Goal: Information Seeking & Learning: Learn about a topic

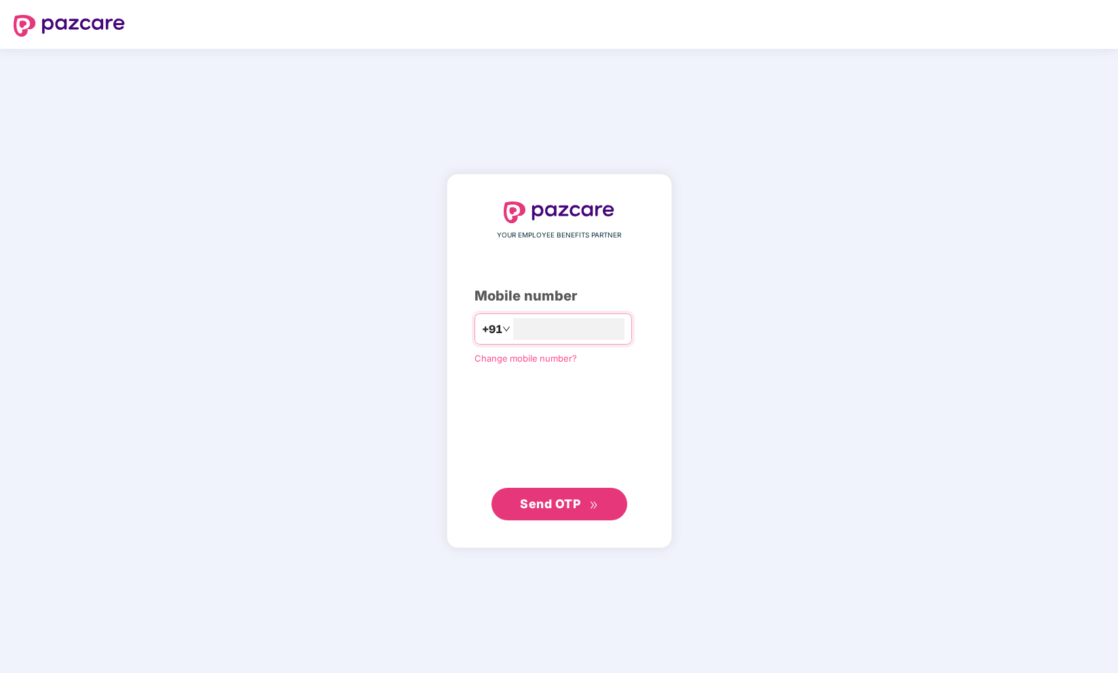
type input "**********"
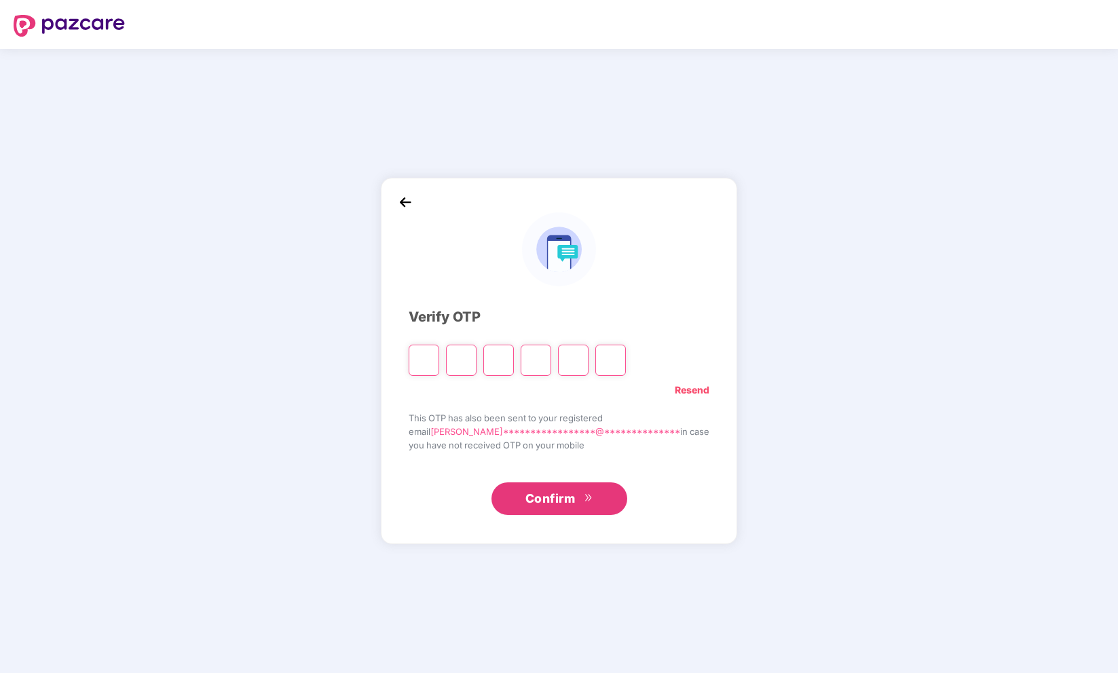
type input "*"
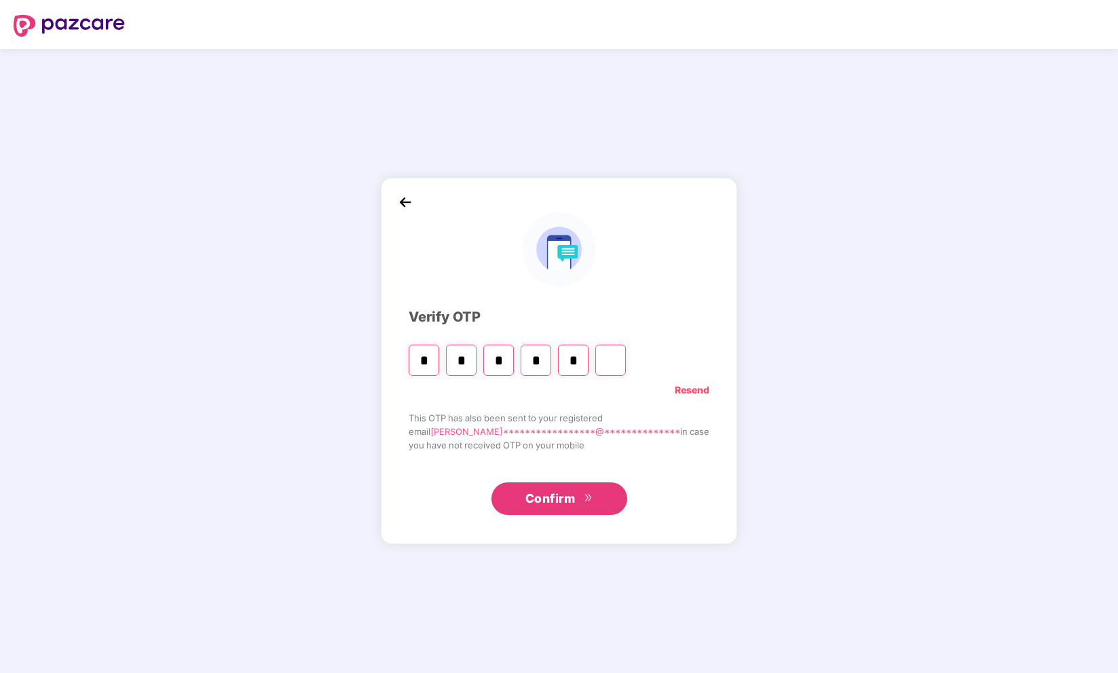
type input "*"
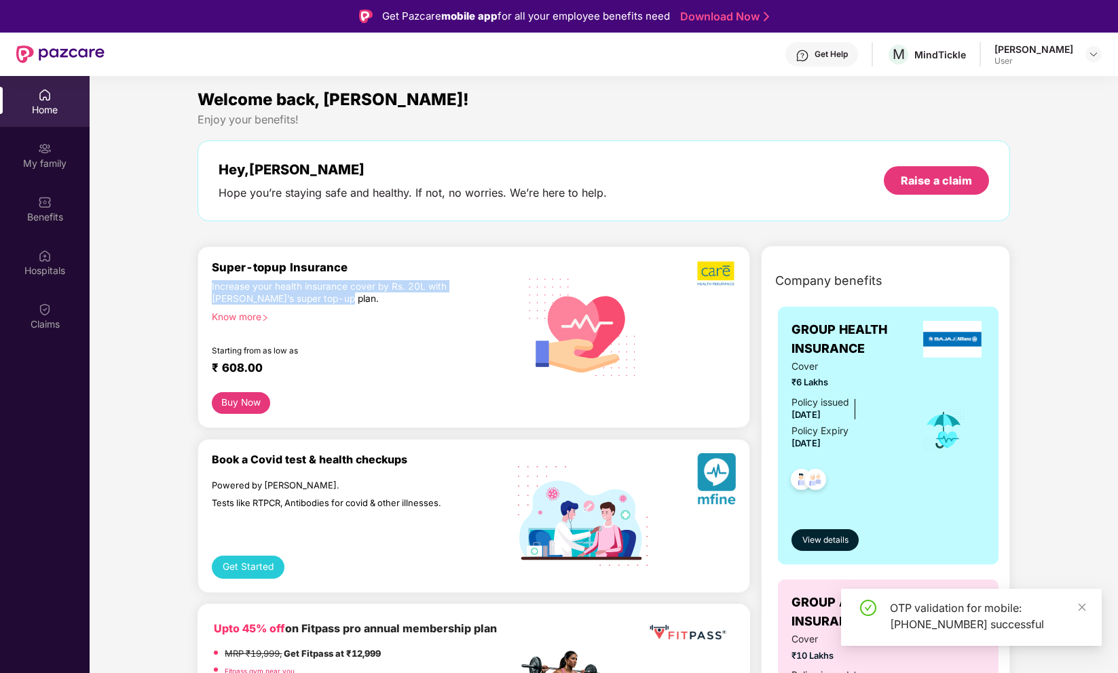
drag, startPoint x: 210, startPoint y: 286, endPoint x: 377, endPoint y: 298, distance: 168.0
click at [377, 298] on div "Super-topup Insurance Increase your health insurance cover by Rs. 20L with [PER…" at bounding box center [473, 337] width 552 height 182
click at [377, 298] on div "Increase your health insurance cover by Rs. 20L with [PERSON_NAME]’s super top-…" at bounding box center [335, 292] width 247 height 25
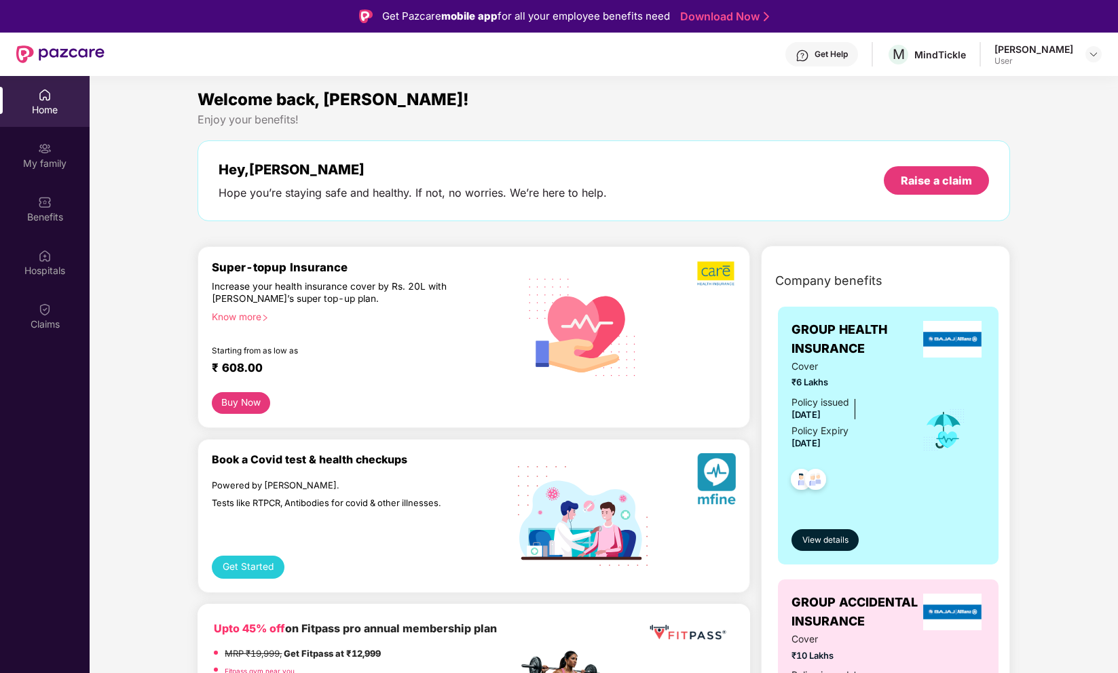
click at [1096, 43] on div "[PERSON_NAME] User" at bounding box center [1047, 55] width 107 height 24
click at [1096, 47] on div at bounding box center [1093, 54] width 16 height 16
click at [1046, 136] on div "User" at bounding box center [1018, 135] width 79 height 11
click at [970, 121] on div "Enjoy your benefits!" at bounding box center [603, 120] width 812 height 14
click at [1092, 56] on img at bounding box center [1093, 54] width 11 height 11
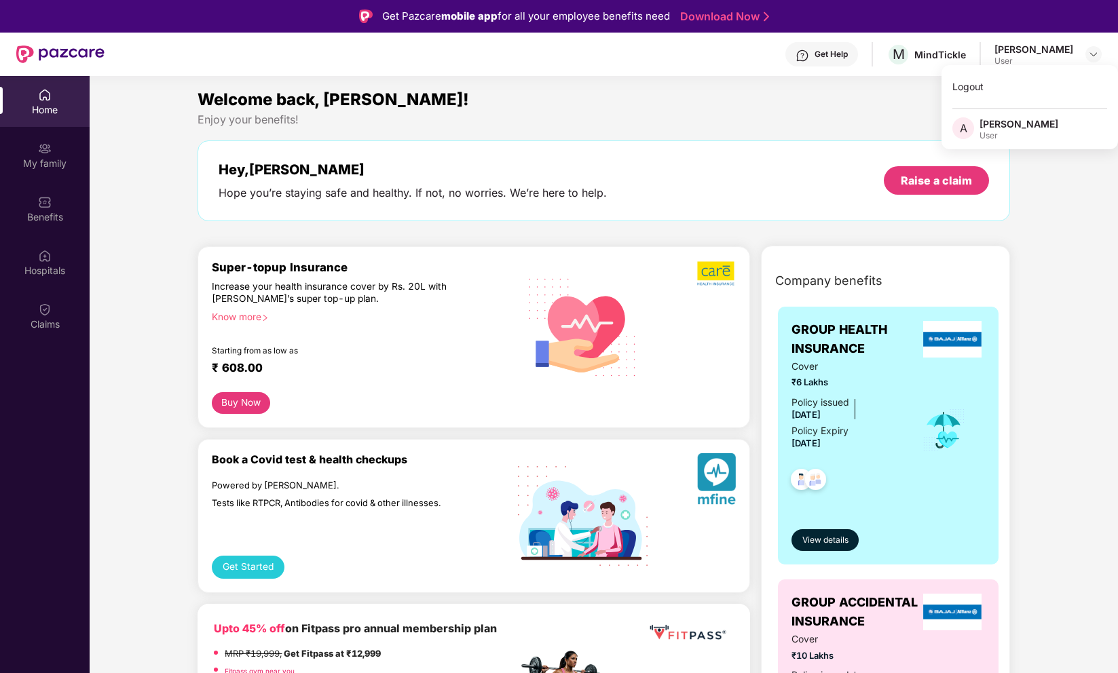
click at [1007, 116] on div "Logout A [PERSON_NAME] User" at bounding box center [1029, 107] width 176 height 84
click at [995, 134] on div "Welcome back, [PERSON_NAME]! Enjoy your benefits! Hey, [PERSON_NAME] Hope you’r…" at bounding box center [603, 161] width 822 height 148
click at [814, 51] on div "Get Help" at bounding box center [830, 54] width 33 height 11
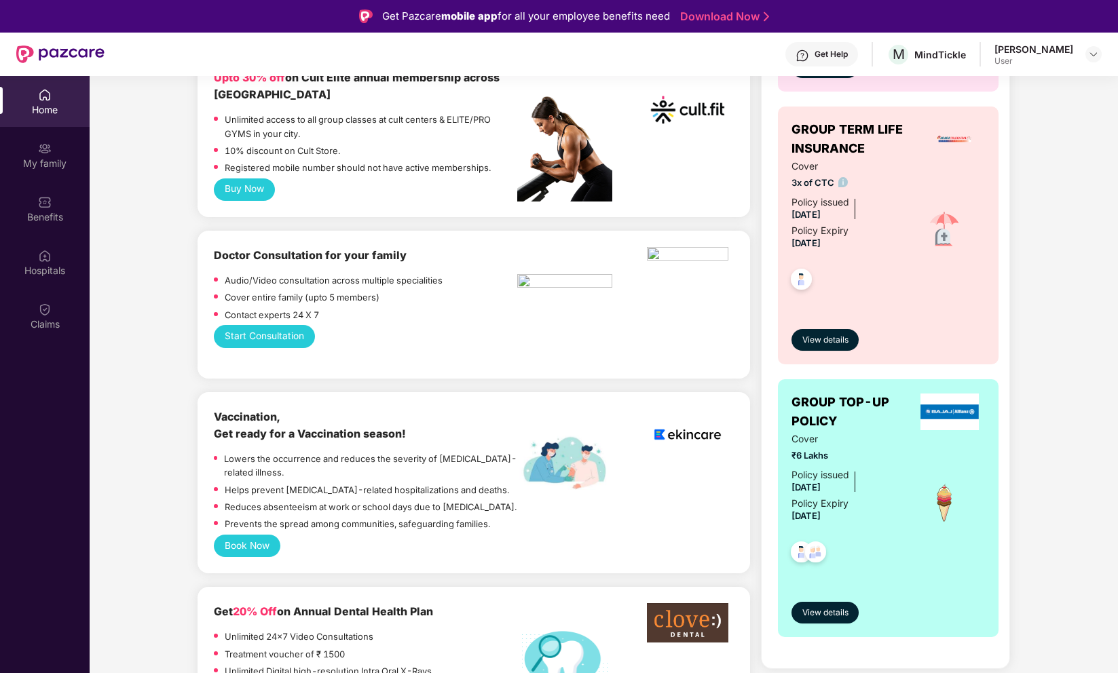
scroll to position [751, 0]
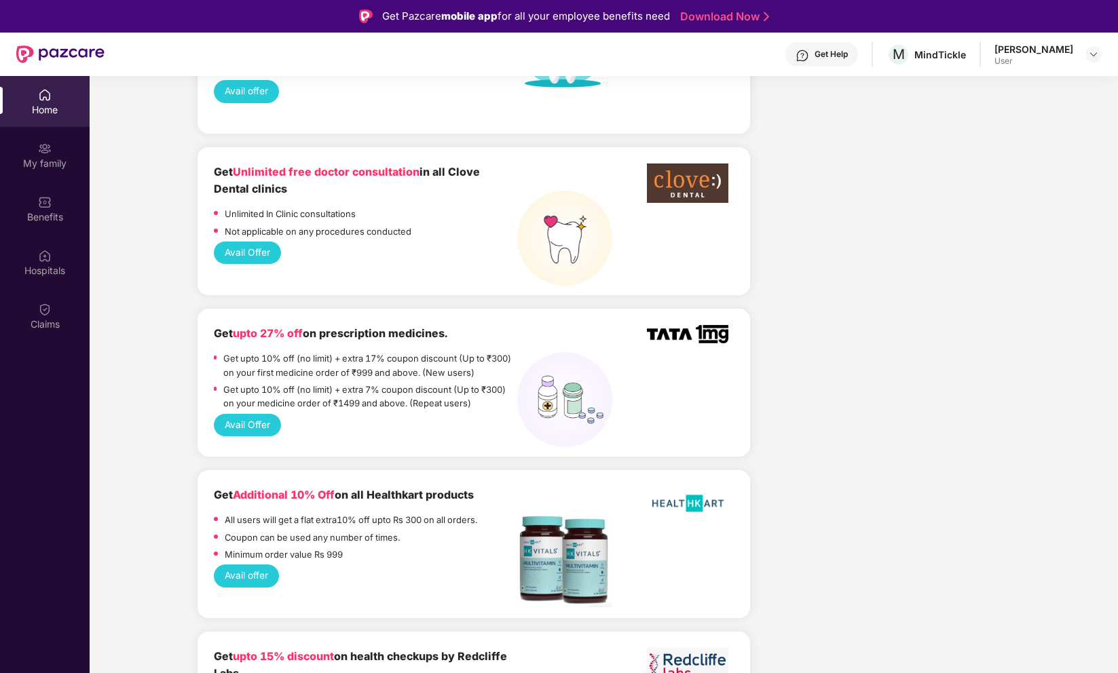
scroll to position [1354, 0]
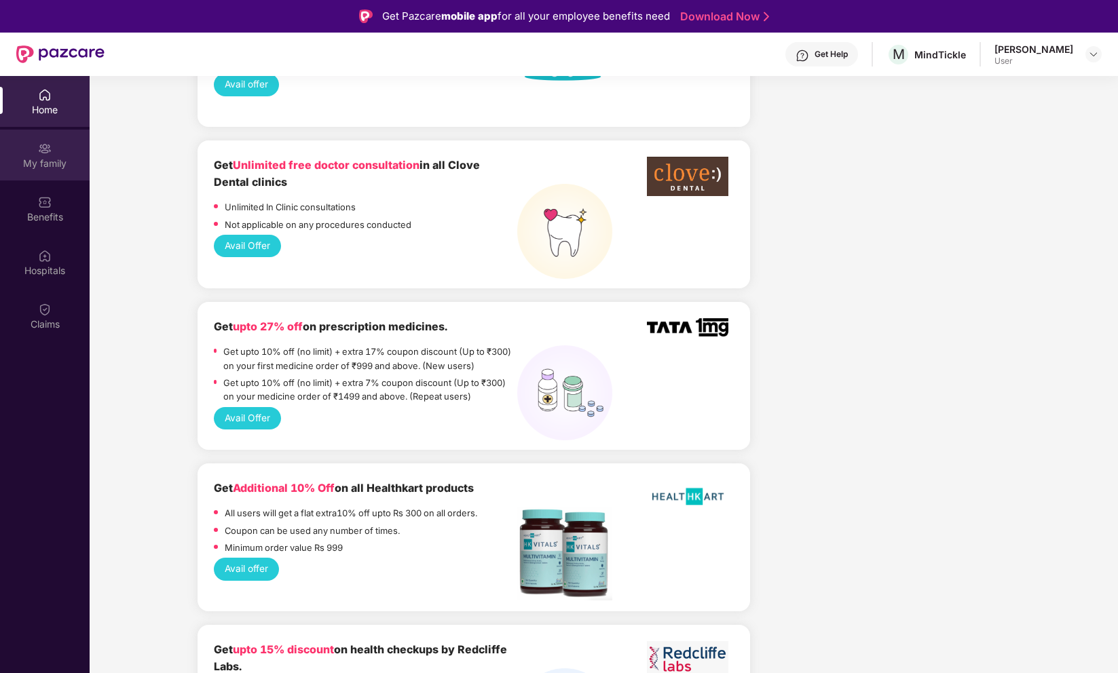
click at [54, 147] on div "My family" at bounding box center [45, 155] width 90 height 51
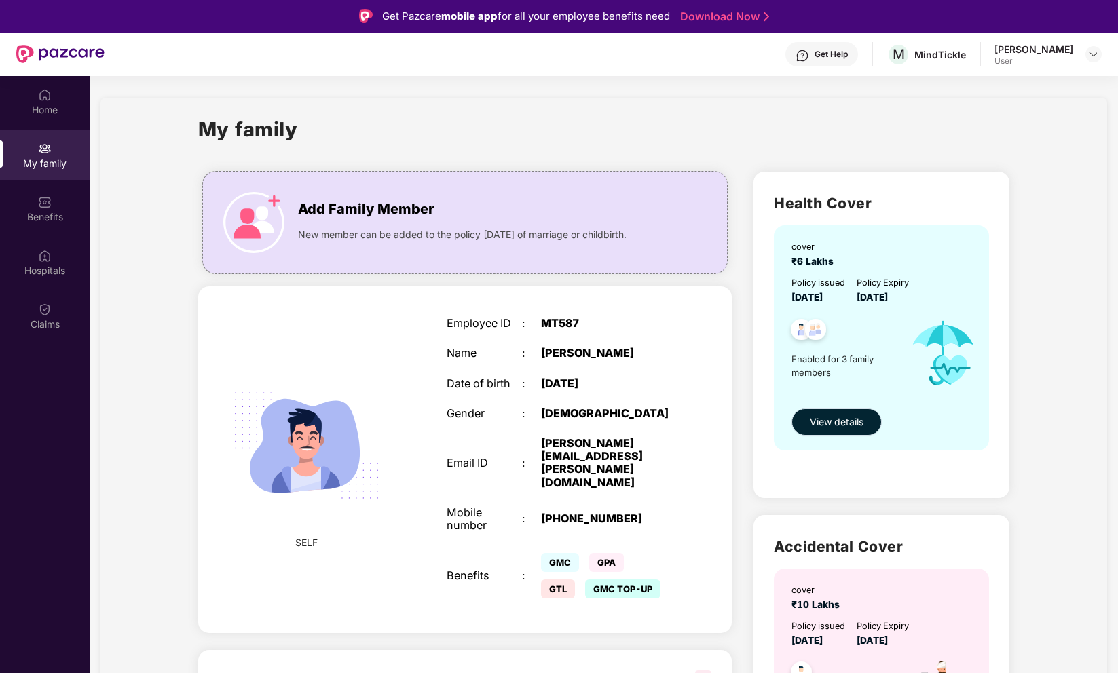
click at [845, 425] on span "View details" at bounding box center [837, 422] width 54 height 15
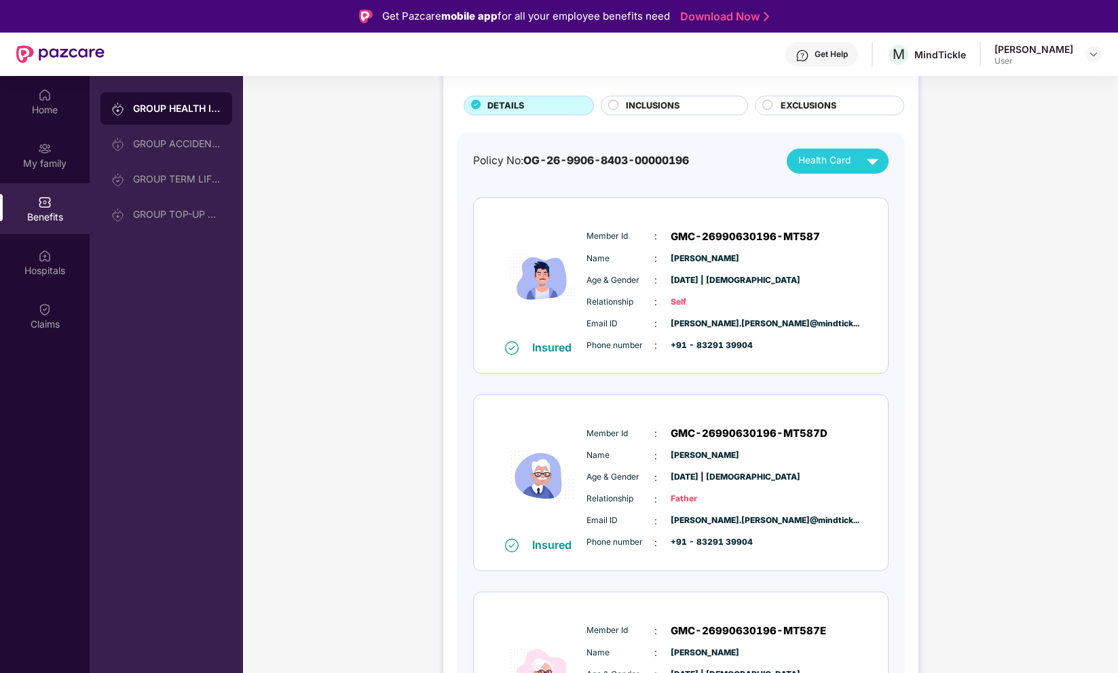
scroll to position [62, 0]
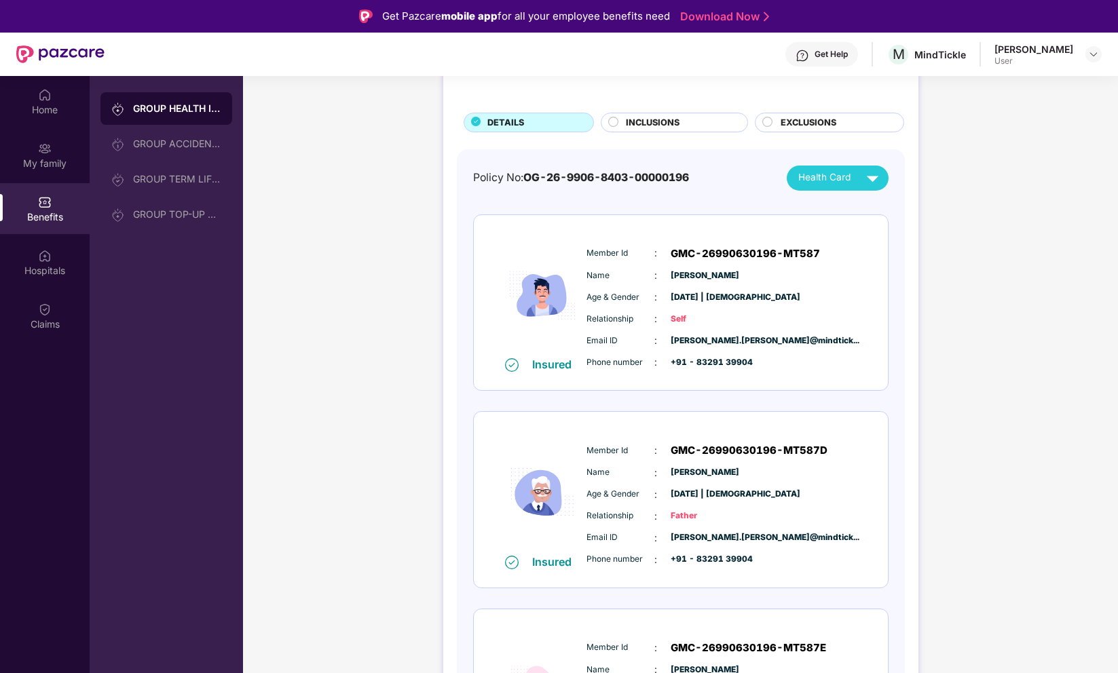
click at [677, 119] on span "INCLUSIONS" at bounding box center [653, 123] width 54 height 14
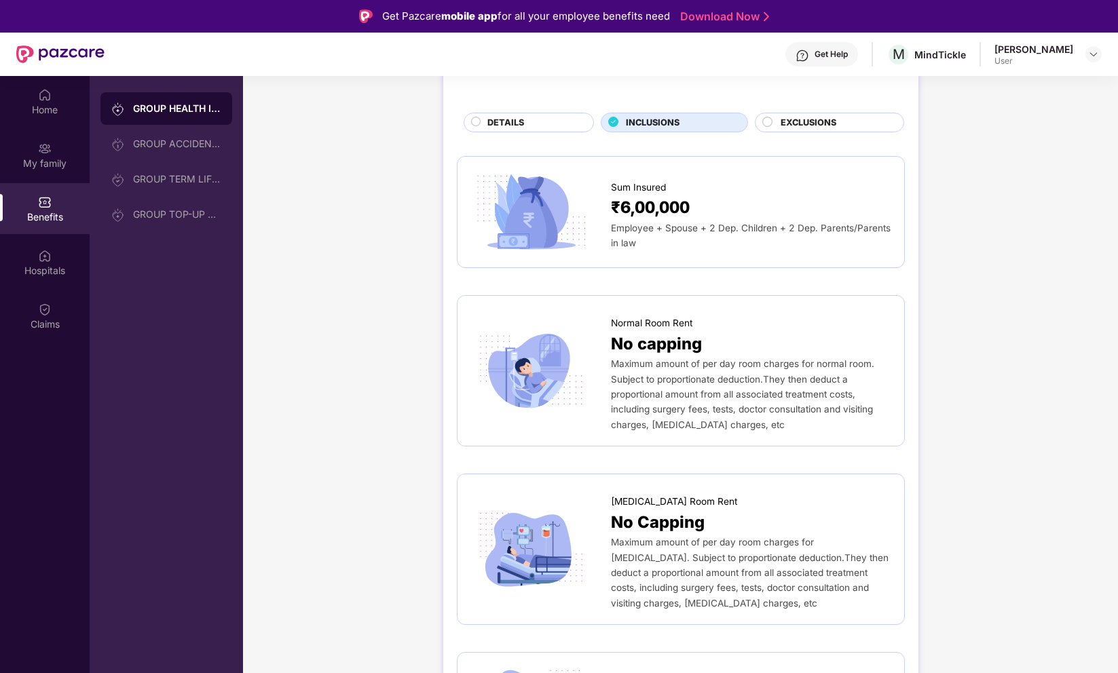
click at [801, 129] on div "EXCLUSIONS" at bounding box center [835, 124] width 123 height 16
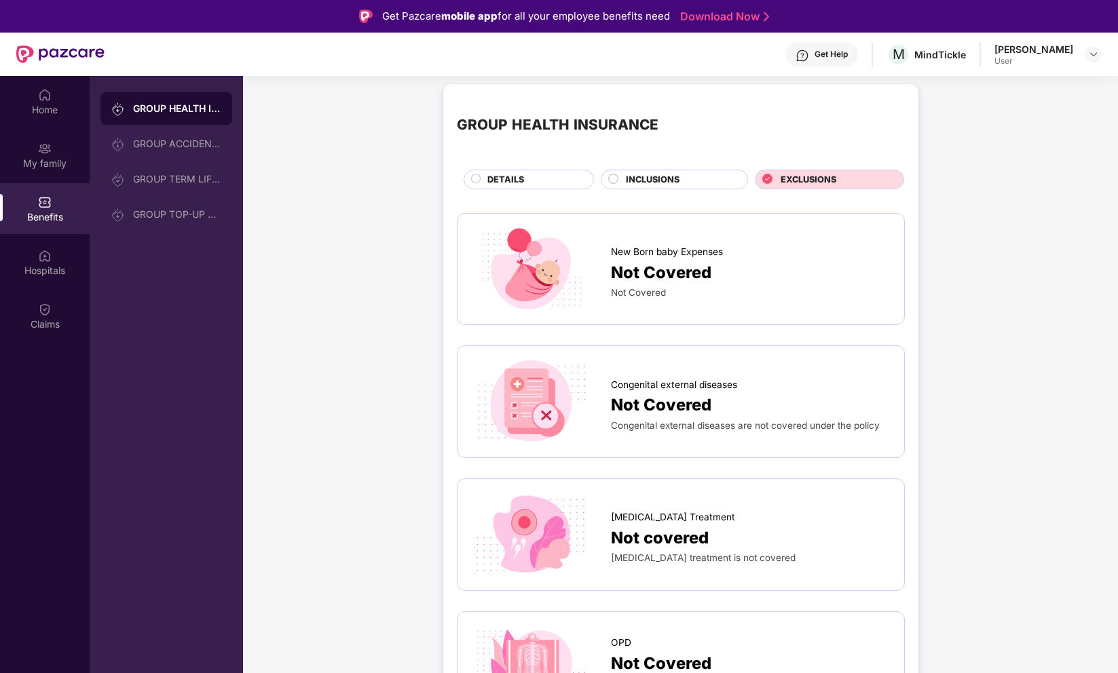
scroll to position [0, 0]
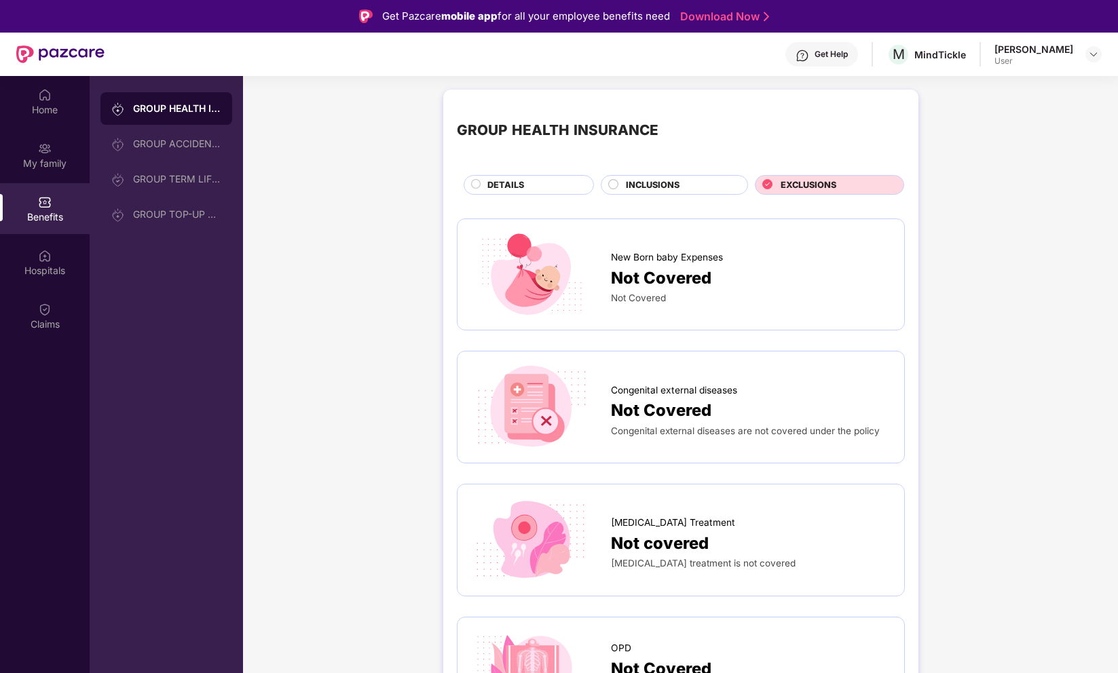
click at [637, 180] on span "INCLUSIONS" at bounding box center [653, 185] width 54 height 14
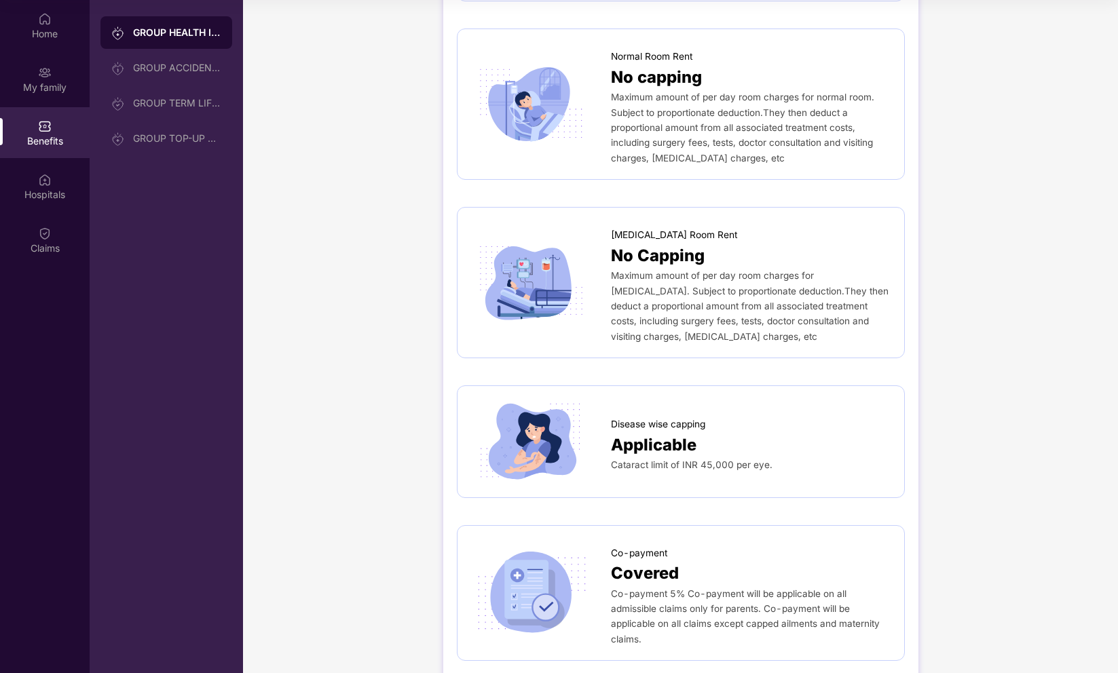
scroll to position [156, 0]
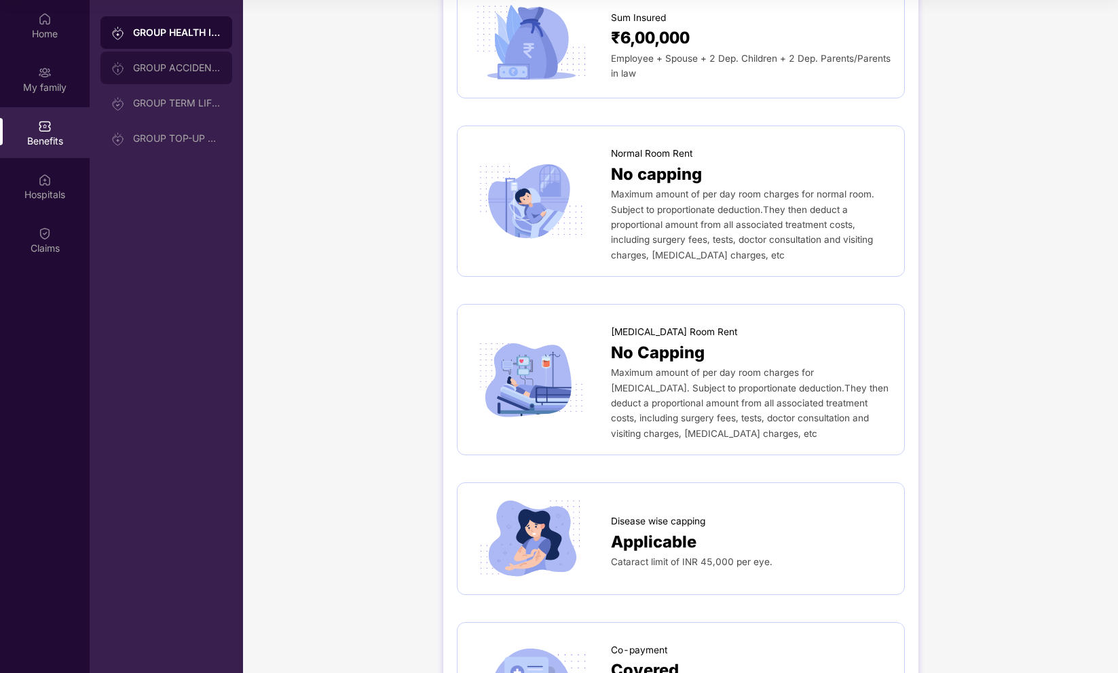
click at [193, 66] on div "GROUP ACCIDENTAL INSURANCE" at bounding box center [177, 67] width 88 height 11
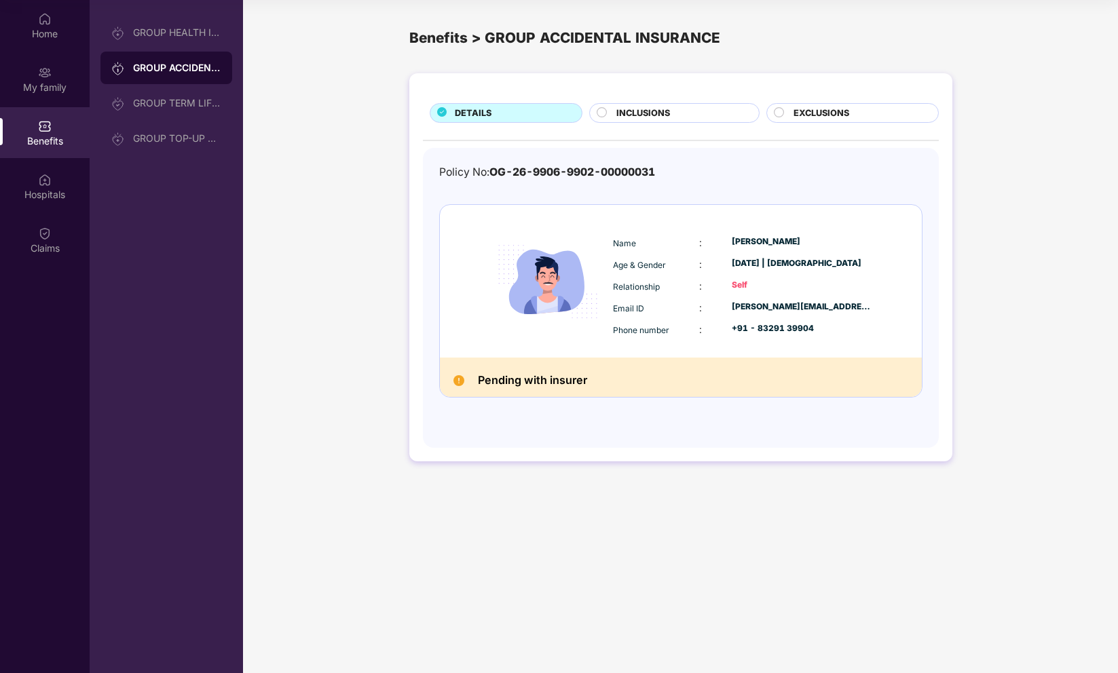
click at [191, 119] on div "GROUP HEALTH INSURANCE GROUP ACCIDENTAL INSURANCE GROUP TERM LIFE INSURANCE GRO…" at bounding box center [166, 85] width 132 height 138
click at [183, 102] on div "GROUP TERM LIFE INSURANCE" at bounding box center [177, 103] width 88 height 11
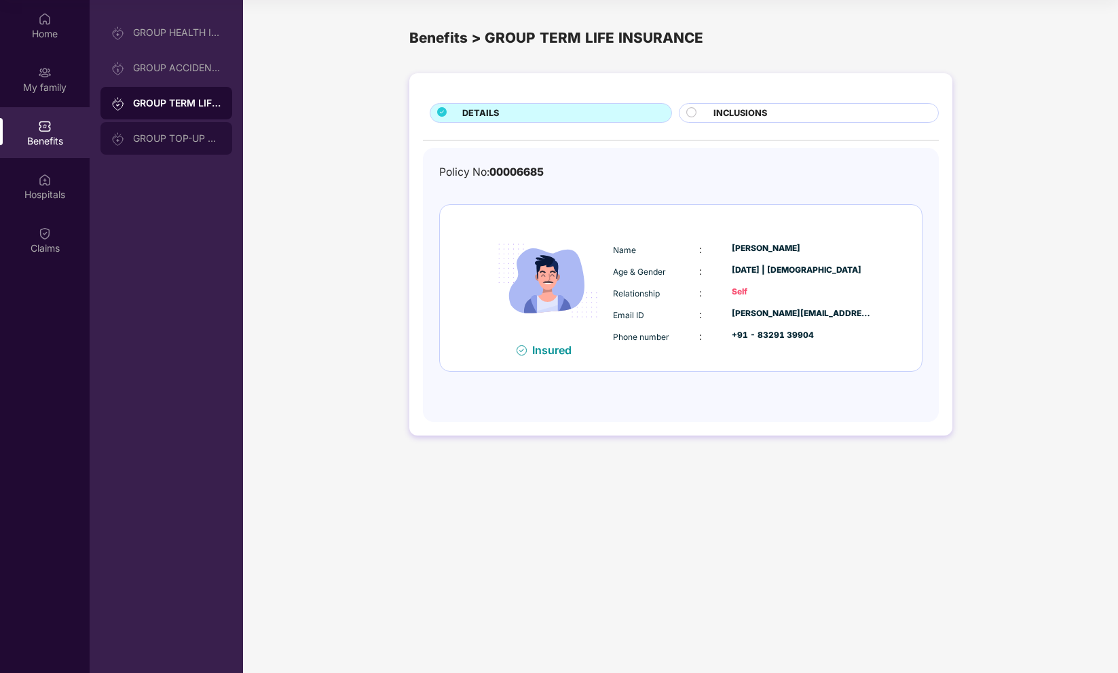
click at [182, 133] on div "GROUP TOP-UP POLICY" at bounding box center [177, 138] width 88 height 11
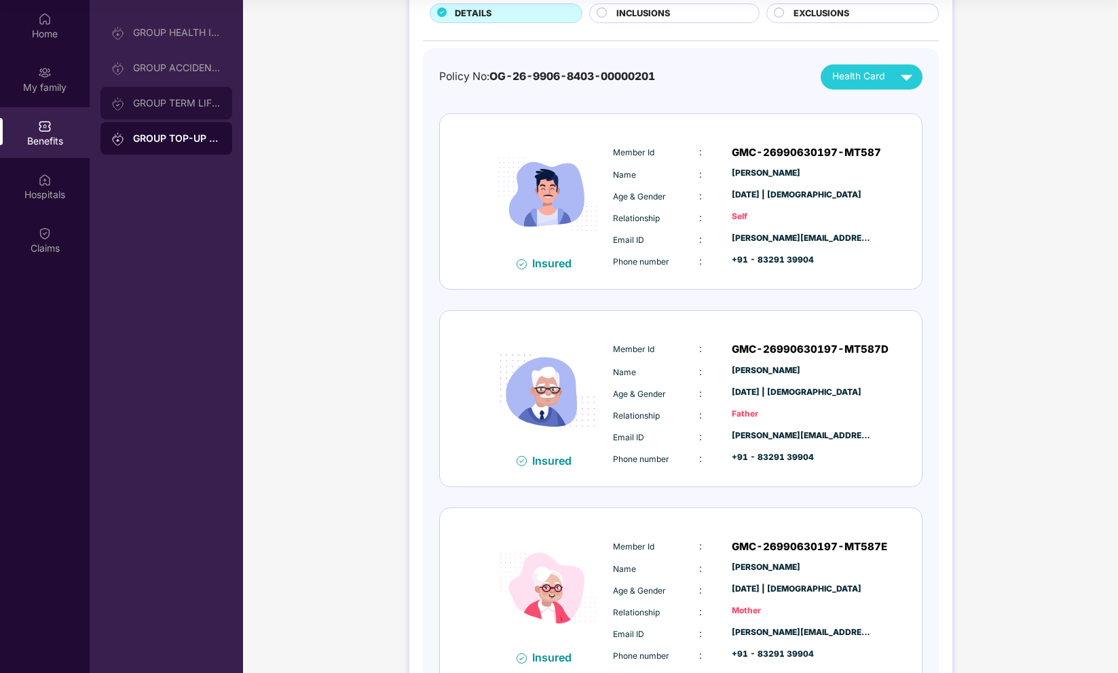
scroll to position [102, 0]
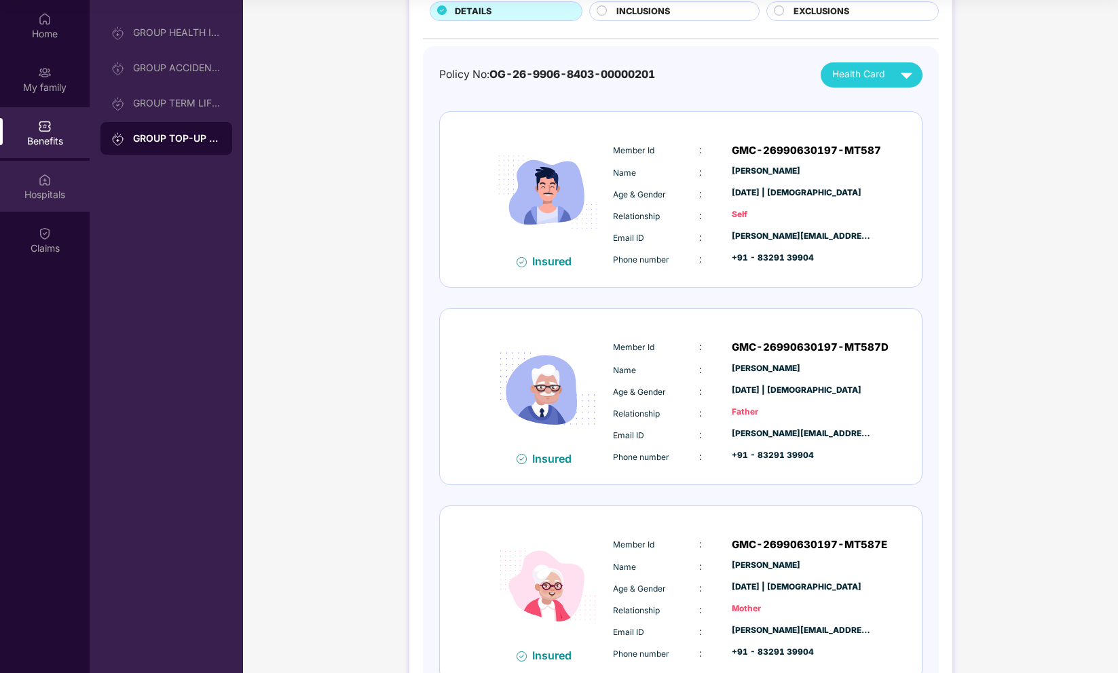
click at [39, 177] on img at bounding box center [45, 180] width 14 height 14
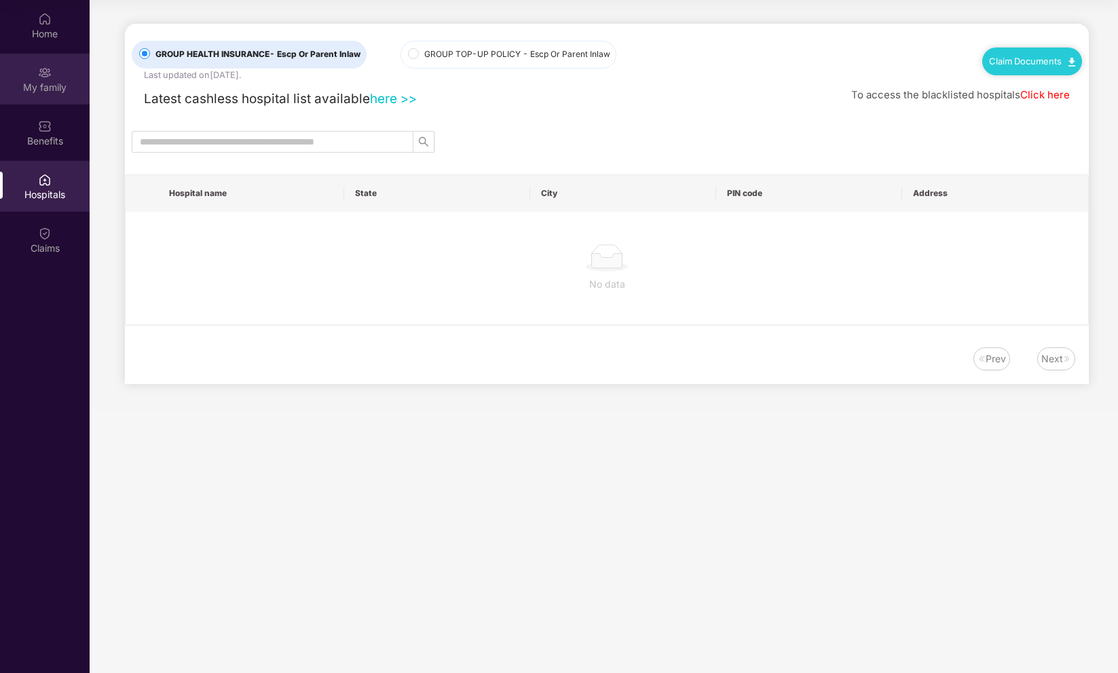
click at [35, 77] on div "My family" at bounding box center [45, 79] width 90 height 51
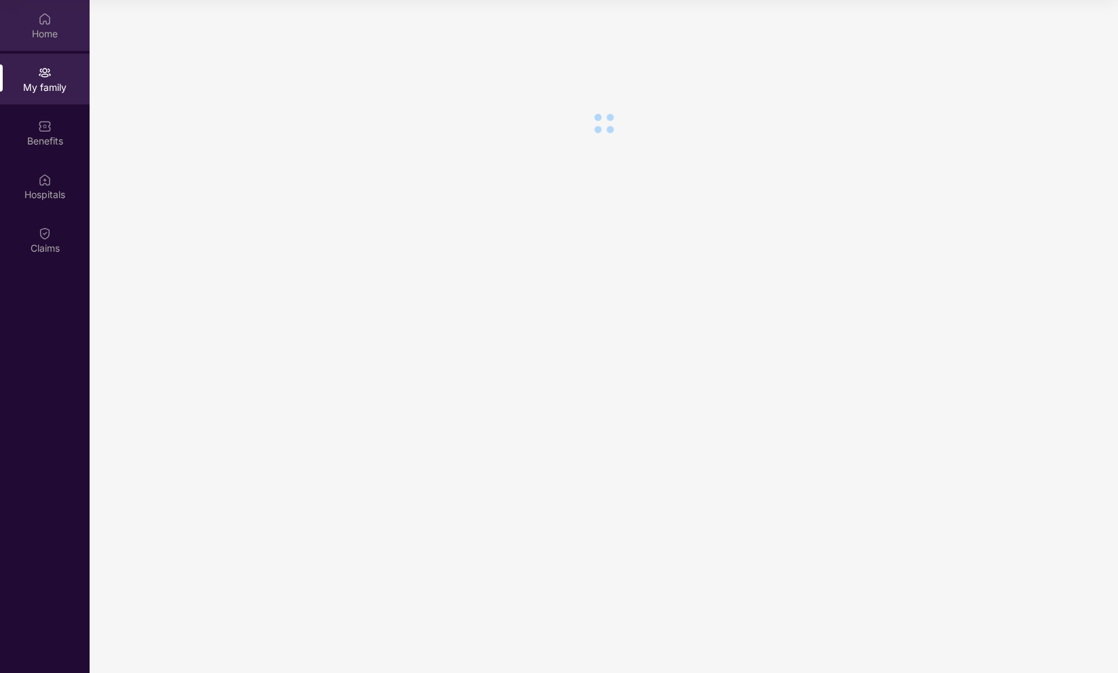
click at [50, 45] on div "Home" at bounding box center [45, 25] width 90 height 51
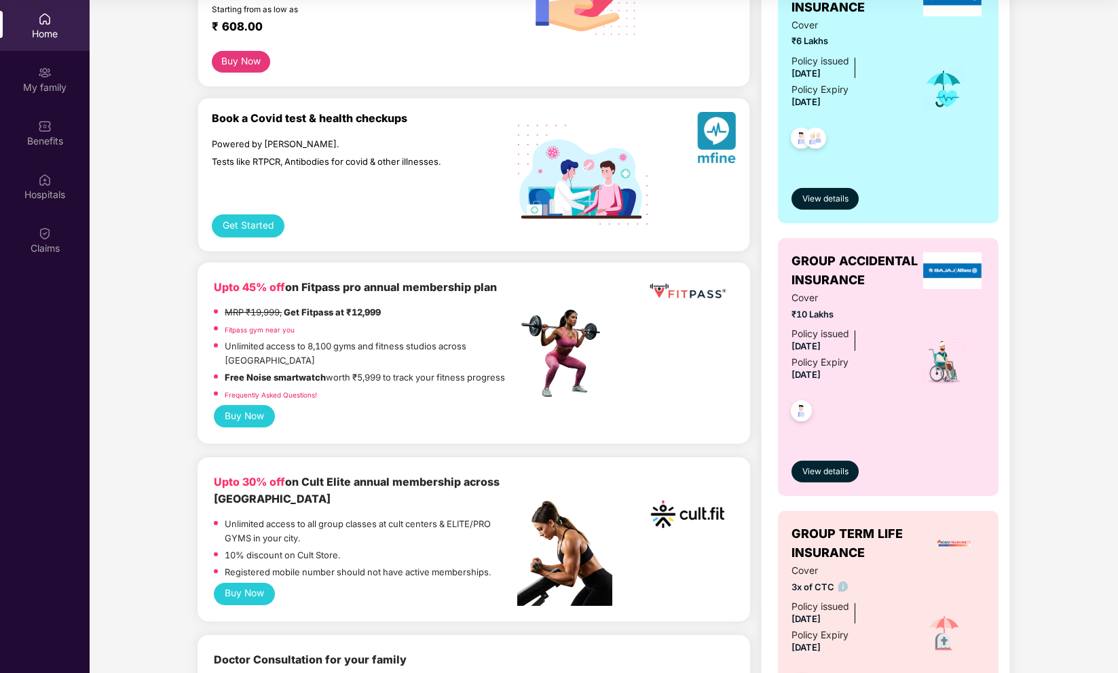
scroll to position [311, 0]
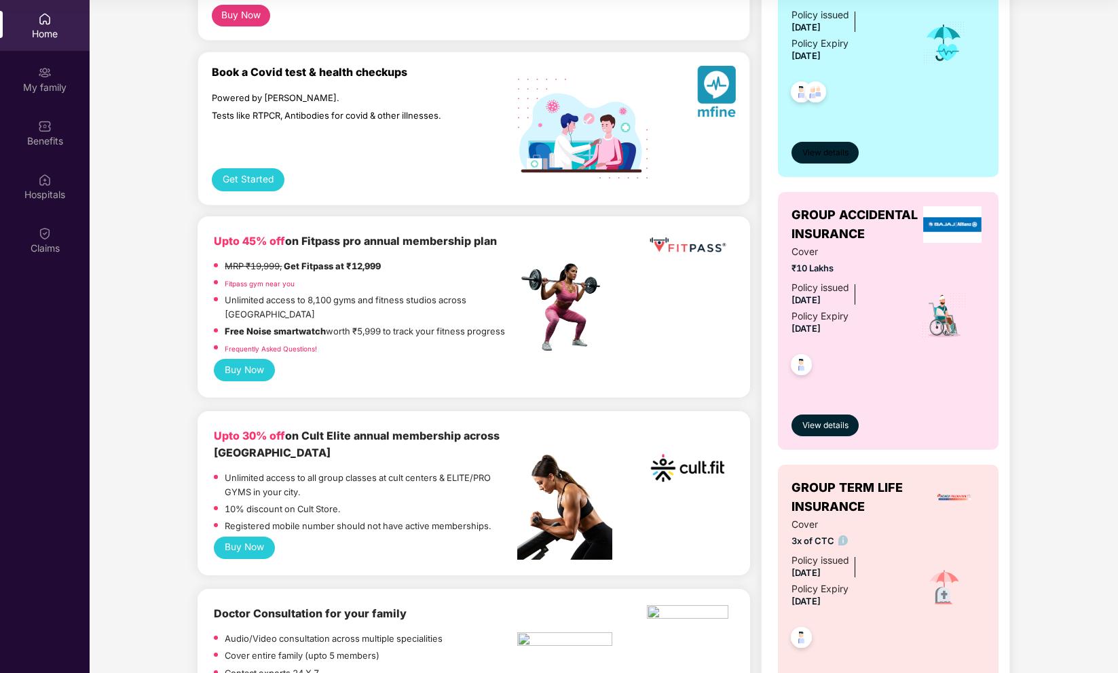
click at [831, 157] on span "View details" at bounding box center [825, 153] width 46 height 13
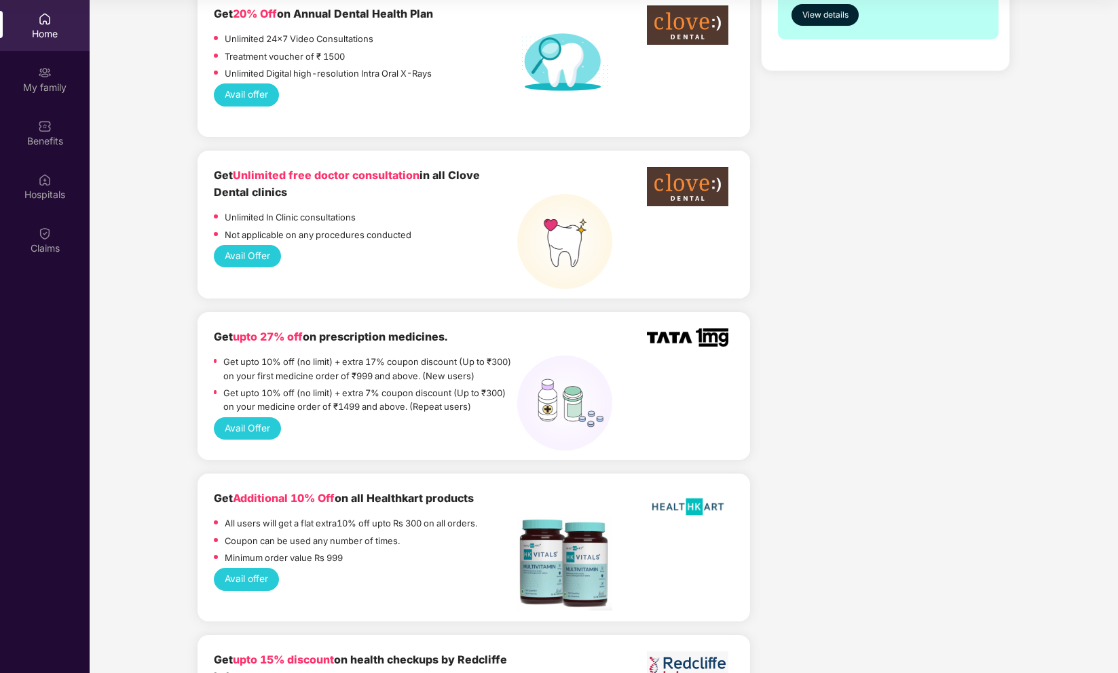
scroll to position [1268, 0]
